Goal: Information Seeking & Learning: Learn about a topic

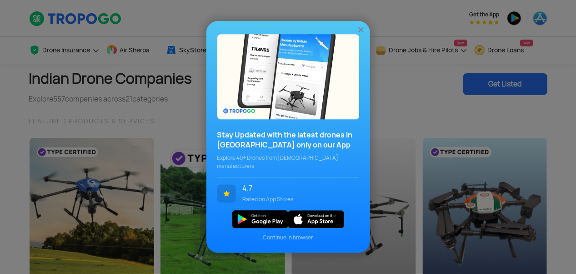
click at [359, 32] on img at bounding box center [360, 29] width 9 height 9
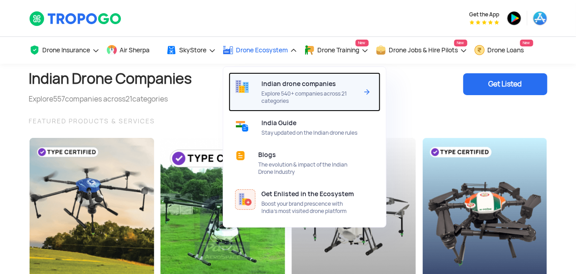
click at [335, 92] on span "Explore 540+ companies across 21 categories" at bounding box center [310, 97] width 96 height 15
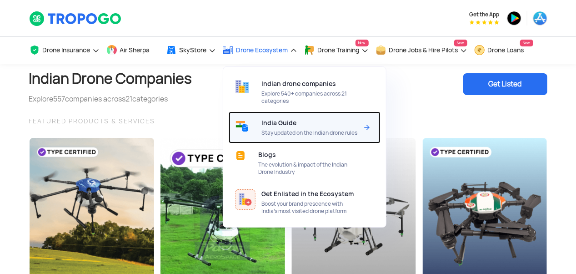
click at [284, 129] on span "Stay updated on the Indian drone rules" at bounding box center [310, 132] width 96 height 7
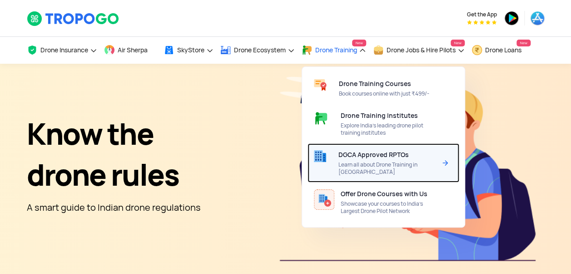
click at [379, 163] on span "Learn all about Drone Training in [GEOGRAPHIC_DATA]" at bounding box center [387, 168] width 98 height 15
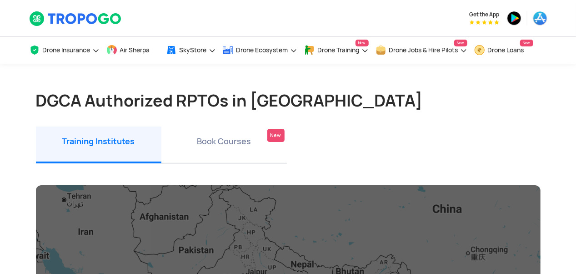
drag, startPoint x: 249, startPoint y: 145, endPoint x: 212, endPoint y: 149, distance: 37.9
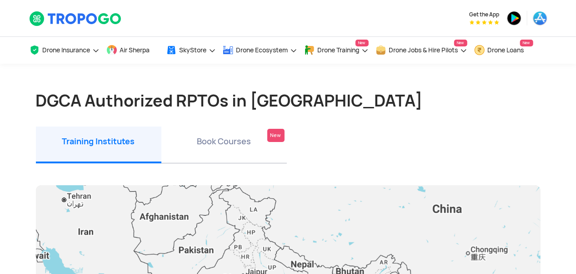
click at [212, 149] on li "Book Courses New" at bounding box center [223, 144] width 125 height 37
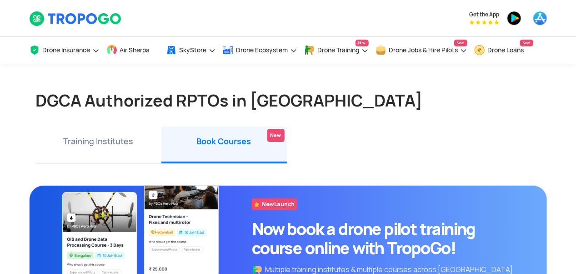
click at [212, 149] on li "Book Courses New" at bounding box center [223, 144] width 125 height 37
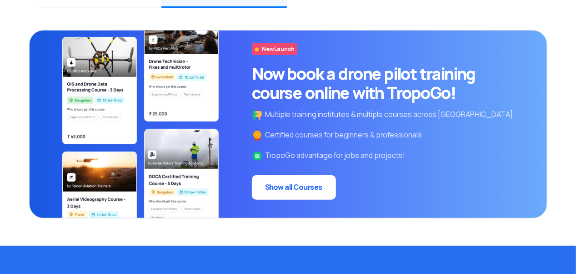
scroll to position [155, 0]
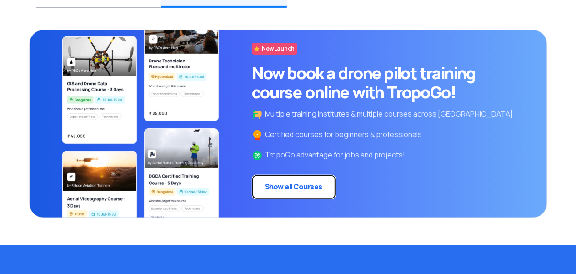
click at [295, 188] on link "Show all Courses" at bounding box center [294, 186] width 84 height 25
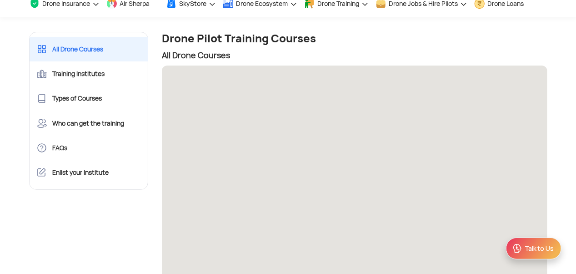
scroll to position [53, 0]
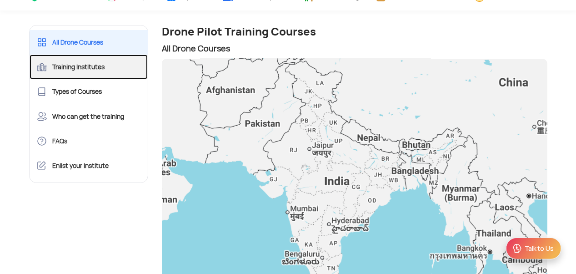
click at [84, 72] on link "Training Institutes" at bounding box center [89, 67] width 119 height 25
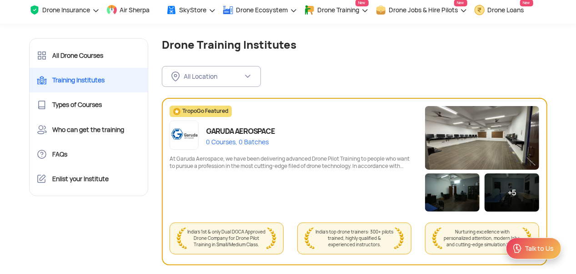
scroll to position [38, 0]
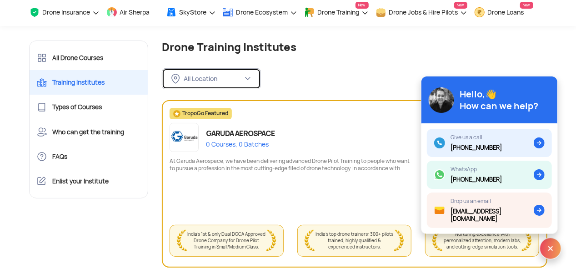
click at [217, 76] on div "All Location" at bounding box center [213, 79] width 59 height 8
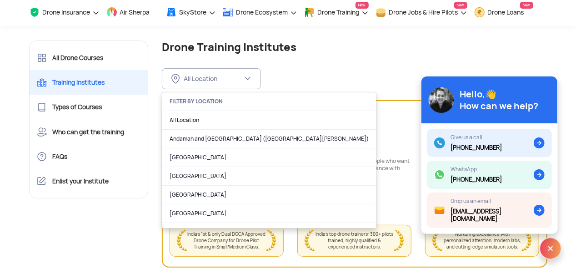
click at [305, 78] on div "All Location FILTER BY LOCATION All Location Andaman and Nicobar Islands (Port …" at bounding box center [354, 71] width 385 height 35
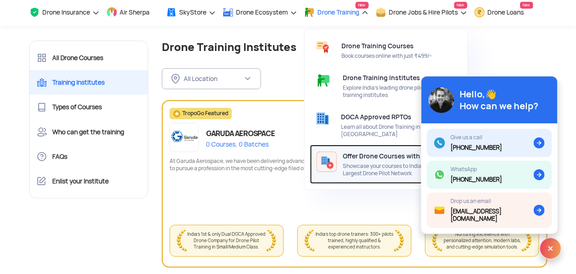
click at [403, 152] on span "Offer Drone Courses with Us" at bounding box center [386, 155] width 87 height 7
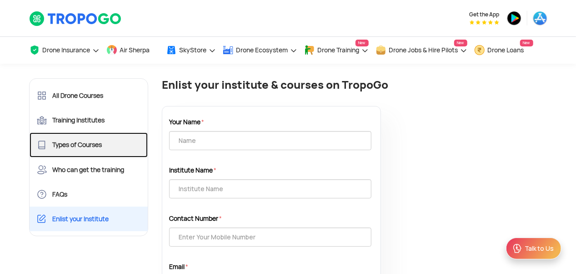
click at [73, 139] on link "Types of Courses" at bounding box center [89, 144] width 119 height 25
